Goal: Information Seeking & Learning: Learn about a topic

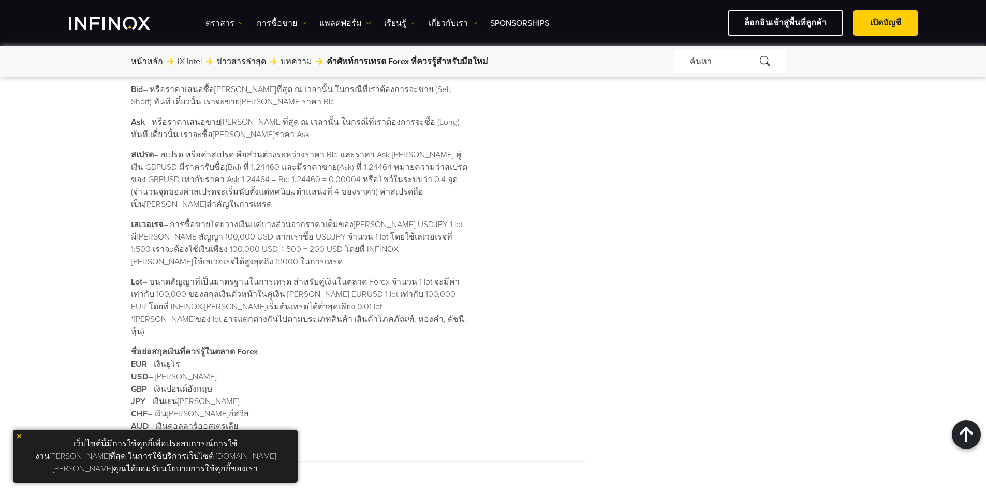
scroll to position [879, 0]
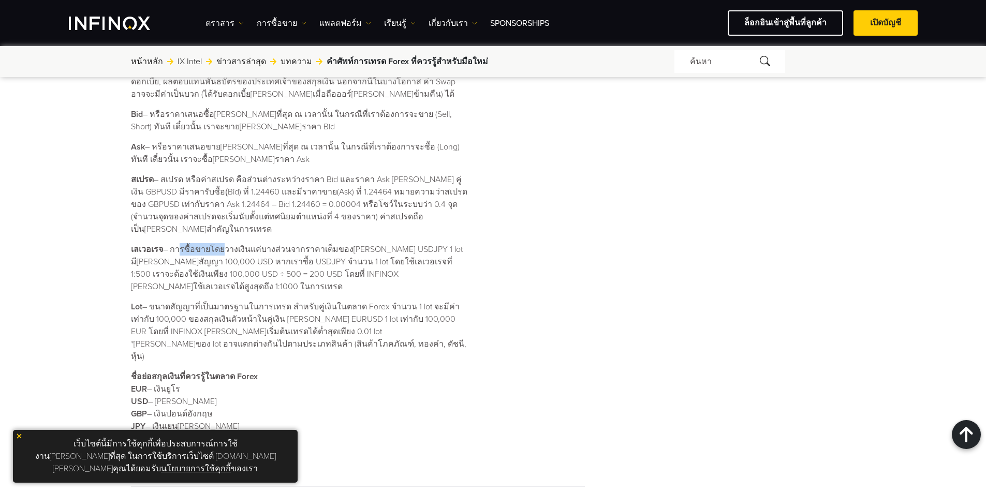
drag, startPoint x: 177, startPoint y: 214, endPoint x: 219, endPoint y: 207, distance: 42.4
click at [219, 243] on p "เลเวอเรจ – การซื้อขายโดยวางเงินแค่บางส่วนจากราคาเต็มของสินทรัพย์ เช่น USDJPY 1 …" at bounding box center [301, 268] width 340 height 50
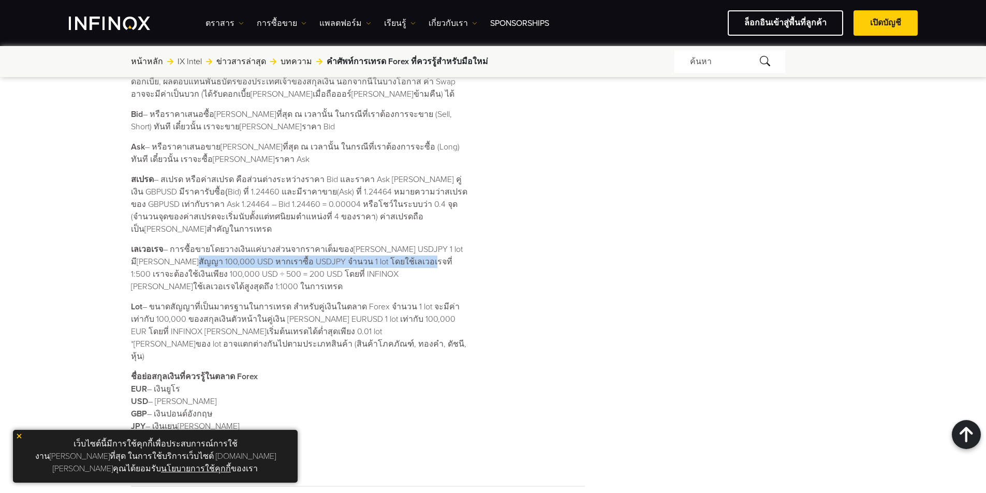
drag, startPoint x: 155, startPoint y: 223, endPoint x: 375, endPoint y: 228, distance: 219.4
click at [375, 243] on p "เลเวอเรจ – การซื้อขายโดยวางเงินแค่บางส่วนจากราคาเต็มของสินทรัพย์ เช่น USDJPY 1 …" at bounding box center [301, 268] width 340 height 50
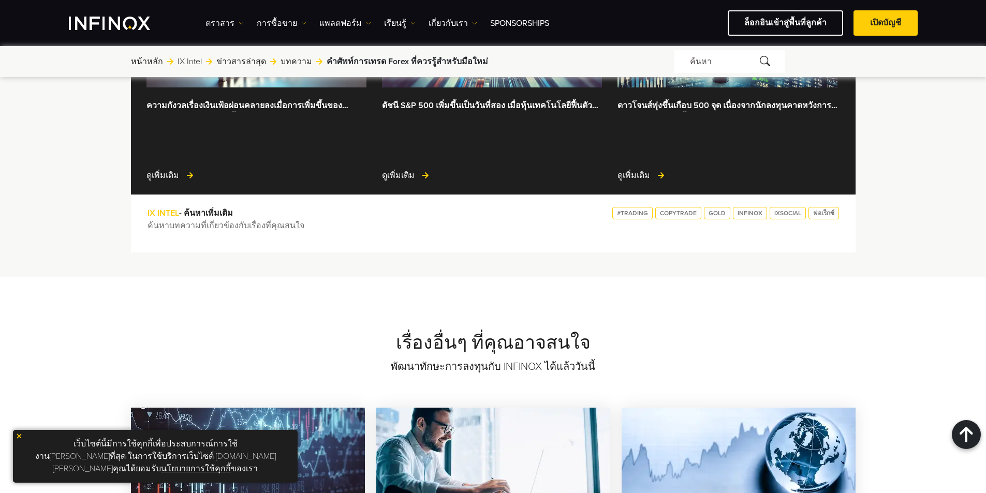
scroll to position [1707, 0]
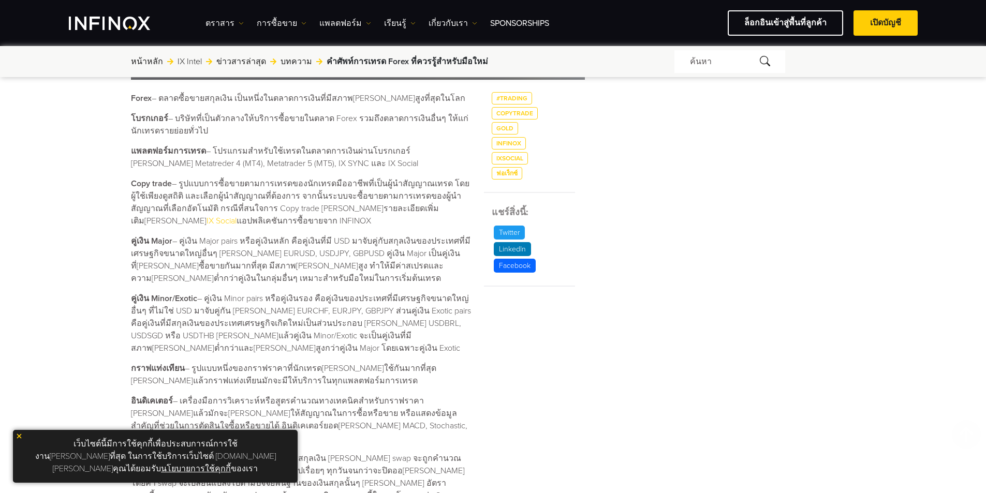
scroll to position [724, 0]
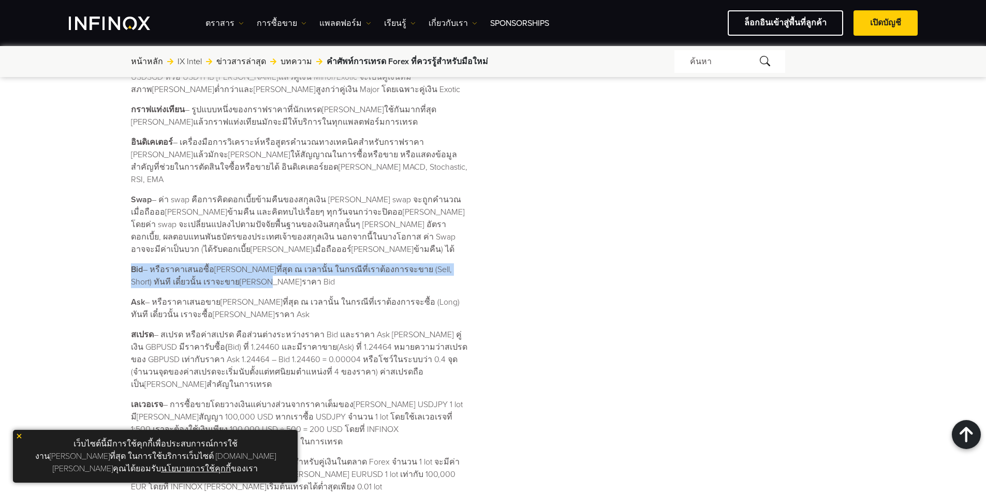
drag, startPoint x: 131, startPoint y: 242, endPoint x: 201, endPoint y: 254, distance: 70.8
click at [201, 263] on p "Bid – หรือราคาเสนอซื้อ[PERSON_NAME]ที่สุด ณ เวลานั้น ในกรณีที่เราต้องการจะขาย (…" at bounding box center [301, 275] width 340 height 25
copy p "Bid – หรือราคาเสนอซื้อ[PERSON_NAME]ที่สุด ณ เวลานั้น ในกรณีที่เราต้องการจะขาย (…"
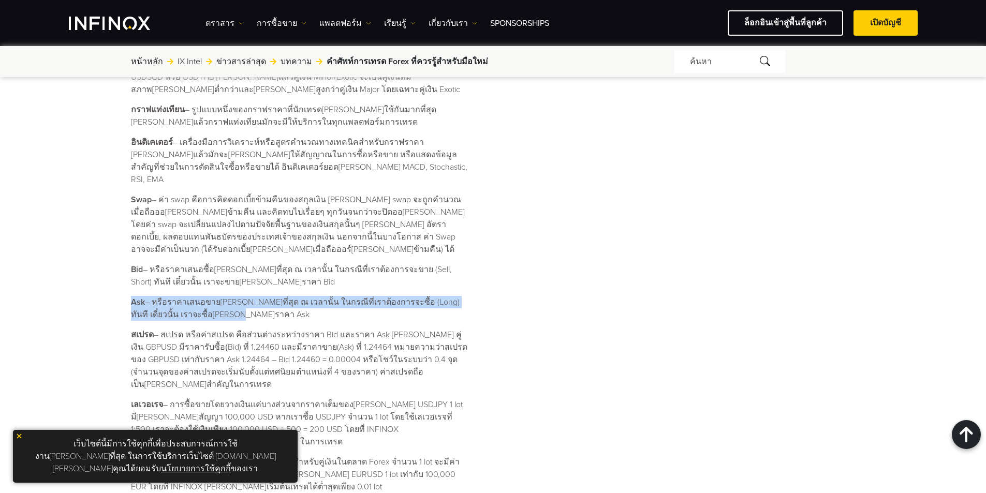
drag, startPoint x: 130, startPoint y: 276, endPoint x: 199, endPoint y: 287, distance: 69.1
click at [199, 296] on p "Ask – หรือราคาเสนอขาย[PERSON_NAME]ที่สุด ณ เวลานั้น ในกรณีที่เราต้องการจะซื้อ (…" at bounding box center [301, 308] width 340 height 25
copy p "Ask – หรือราคาเสนอขาย[PERSON_NAME]ที่สุด ณ เวลานั้น ในกรณีที่เราต้องการจะซื้อ (…"
